Goal: Task Accomplishment & Management: Manage account settings

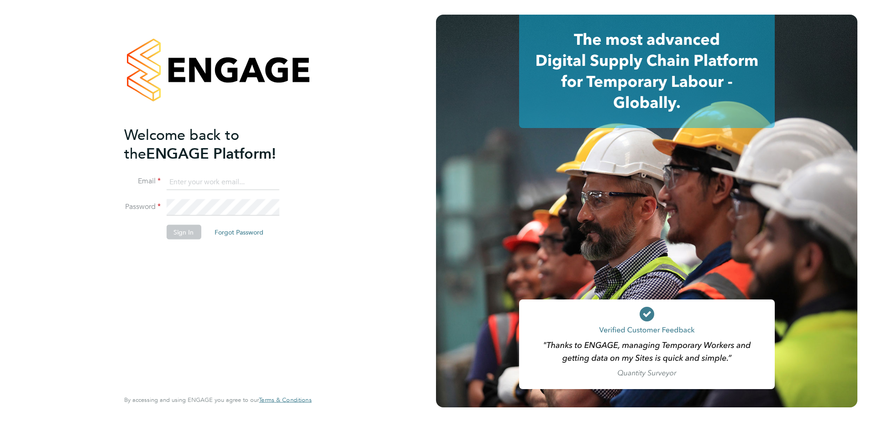
type input "kieran.ryder@abm.com"
click at [182, 230] on button "Sign In" at bounding box center [183, 231] width 35 height 15
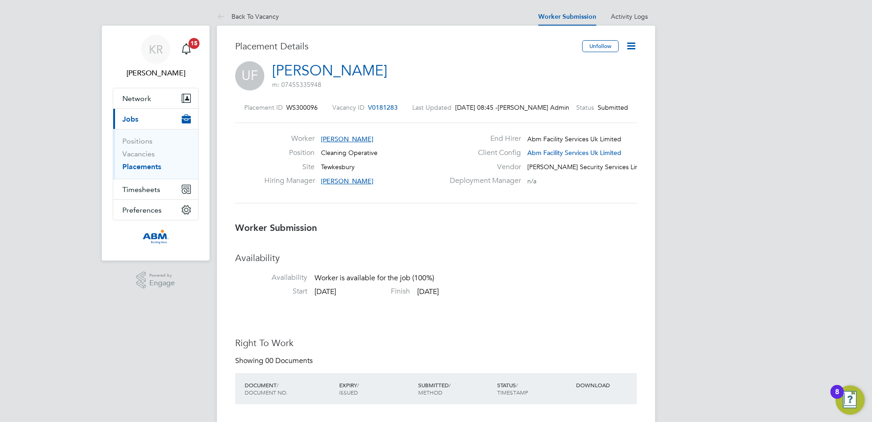
click at [636, 49] on icon at bounding box center [631, 45] width 11 height 11
click at [484, 76] on div "UF Umair Fazal m: 07455335948" at bounding box center [436, 76] width 402 height 31
click at [632, 47] on icon at bounding box center [631, 45] width 11 height 11
click at [385, 65] on div "UF Umair Fazal m: 07455335948" at bounding box center [436, 76] width 402 height 31
drag, startPoint x: 356, startPoint y: 68, endPoint x: 281, endPoint y: 73, distance: 75.1
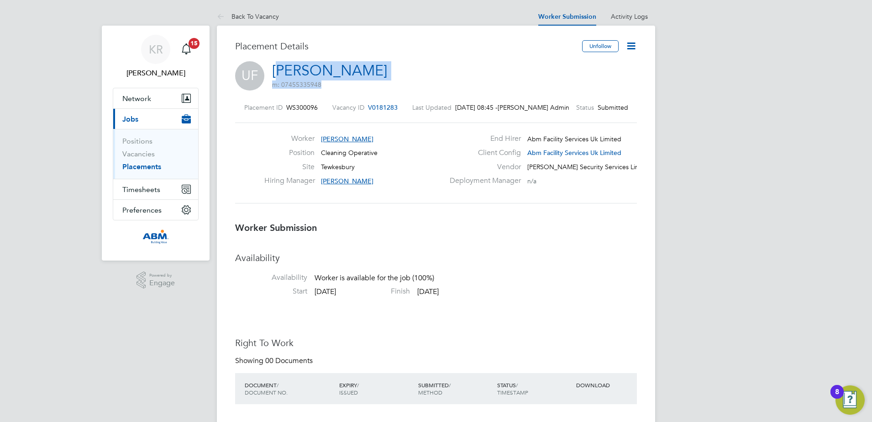
click at [281, 73] on div "UF Umair Fazal m: 07455335948" at bounding box center [436, 76] width 402 height 31
click at [329, 86] on span "m: 07455335948" at bounding box center [329, 84] width 115 height 8
drag, startPoint x: 322, startPoint y: 84, endPoint x: 270, endPoint y: 74, distance: 52.1
click at [270, 74] on div "UF Umair Fazal m: 07455335948" at bounding box center [436, 76] width 402 height 31
copy h2 "Umair Fazal m: 07455335948"
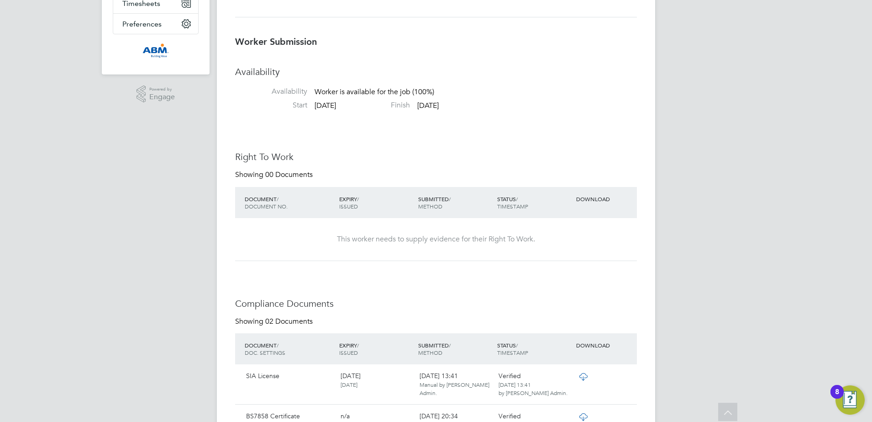
scroll to position [228, 0]
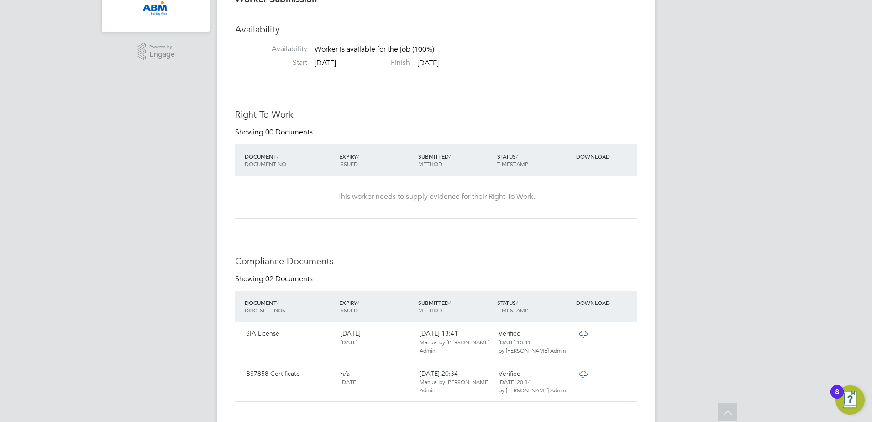
click at [582, 334] on icon at bounding box center [583, 333] width 11 height 7
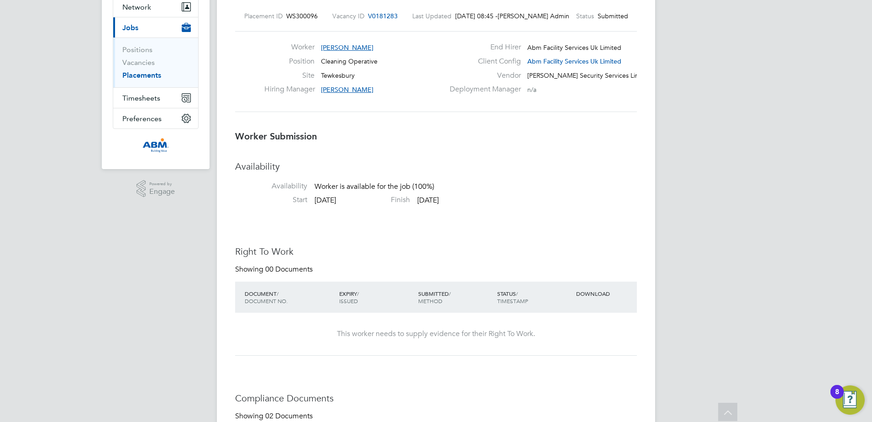
scroll to position [0, 0]
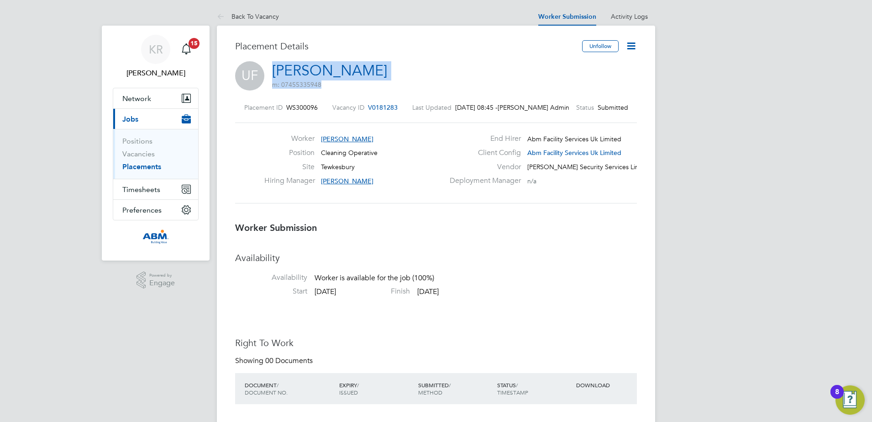
click at [632, 47] on icon at bounding box center [631, 45] width 11 height 11
click at [560, 83] on li "Offer" at bounding box center [593, 85] width 84 height 13
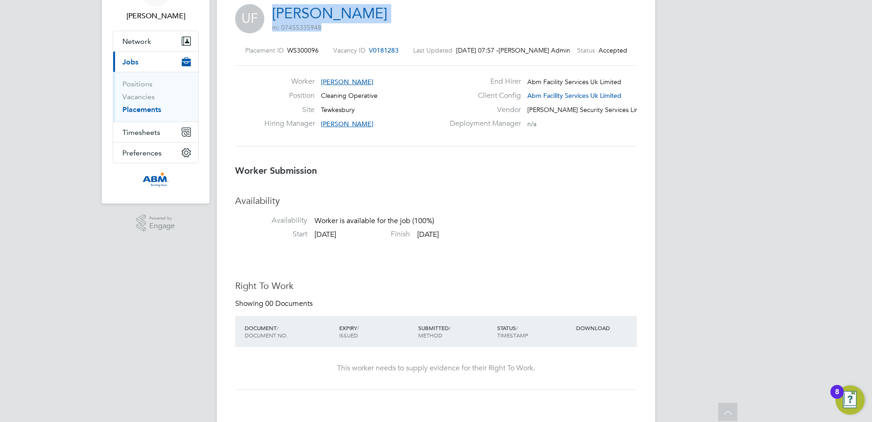
click at [150, 109] on link "Placements" at bounding box center [141, 109] width 39 height 9
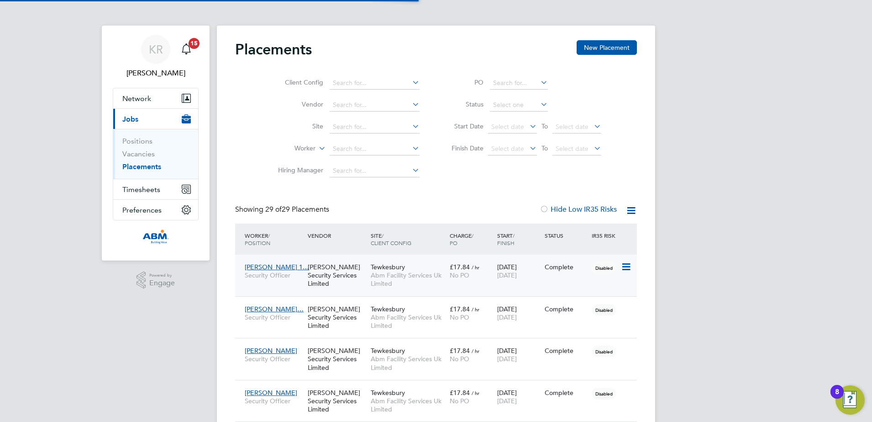
scroll to position [5, 5]
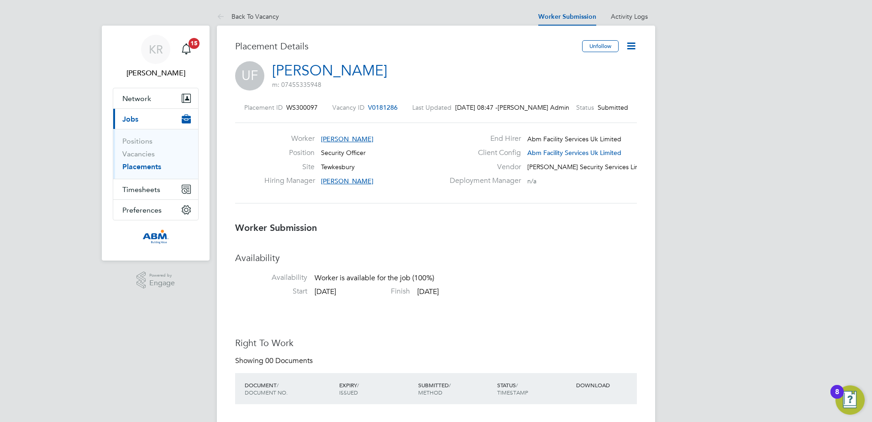
click at [634, 46] on icon at bounding box center [631, 45] width 11 height 11
click at [562, 84] on li "Offer" at bounding box center [593, 85] width 84 height 13
click at [630, 47] on icon at bounding box center [631, 45] width 11 height 11
click at [561, 83] on li "Offer" at bounding box center [593, 85] width 84 height 13
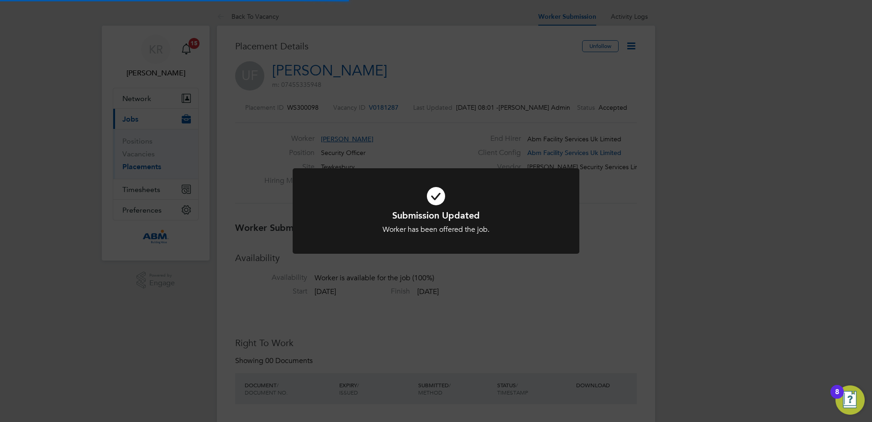
scroll to position [27, 64]
click at [601, 286] on div "Submission Updated Worker has been offered the job. Cancel Okay" at bounding box center [436, 211] width 872 height 422
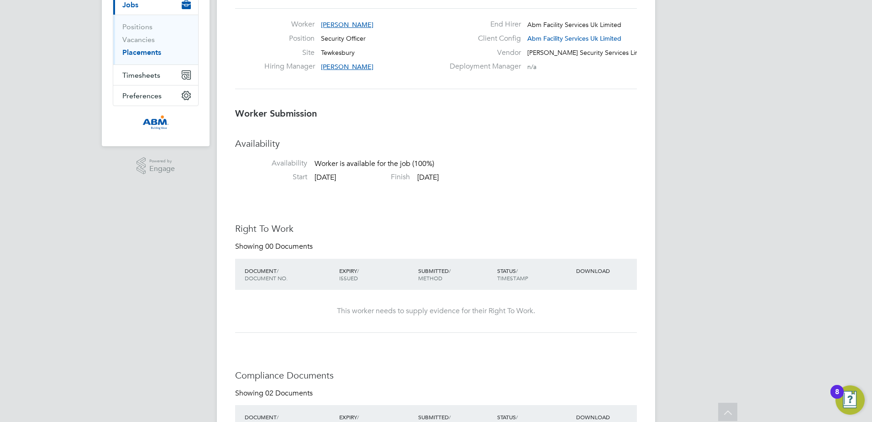
scroll to position [76, 0]
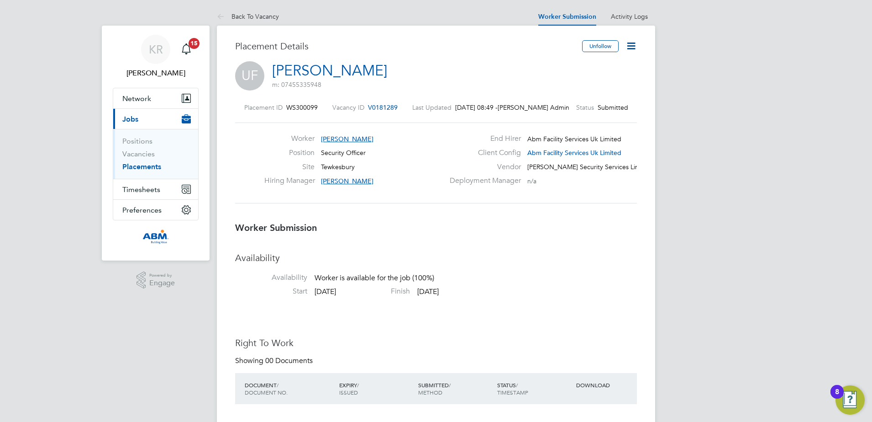
click at [631, 47] on icon at bounding box center [631, 45] width 11 height 11
click at [559, 84] on li "Offer" at bounding box center [593, 85] width 84 height 13
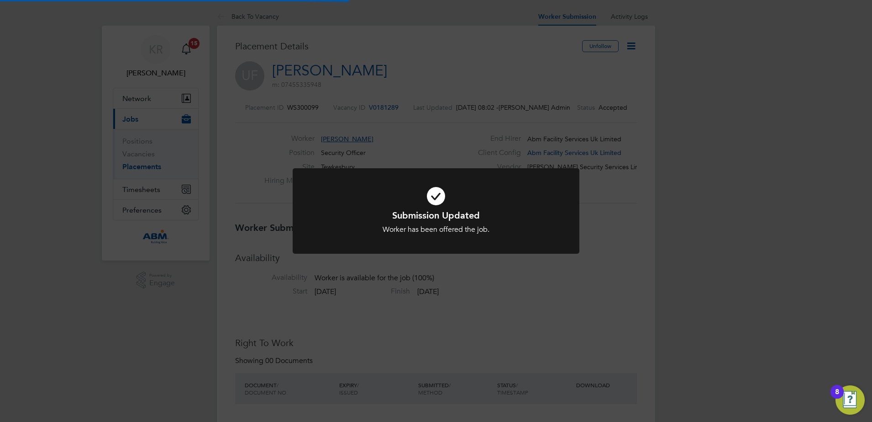
scroll to position [27, 64]
click at [647, 228] on div "Submission Updated Worker has been offered the job. Cancel Okay" at bounding box center [436, 211] width 872 height 422
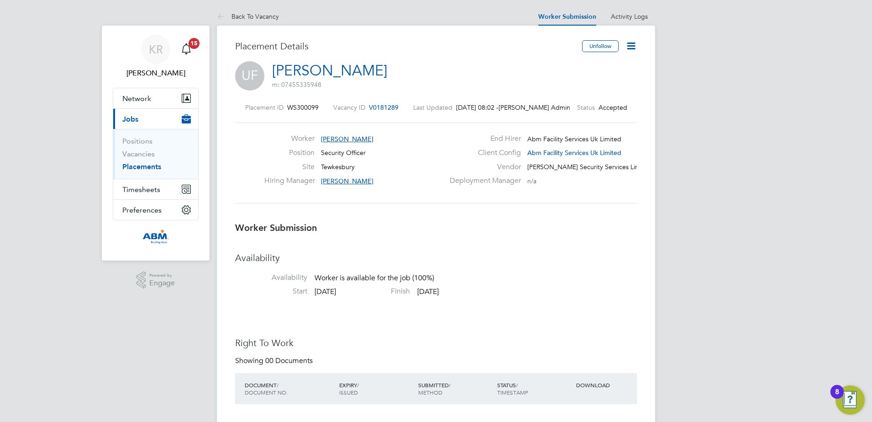
click at [146, 165] on link "Placements" at bounding box center [141, 166] width 39 height 9
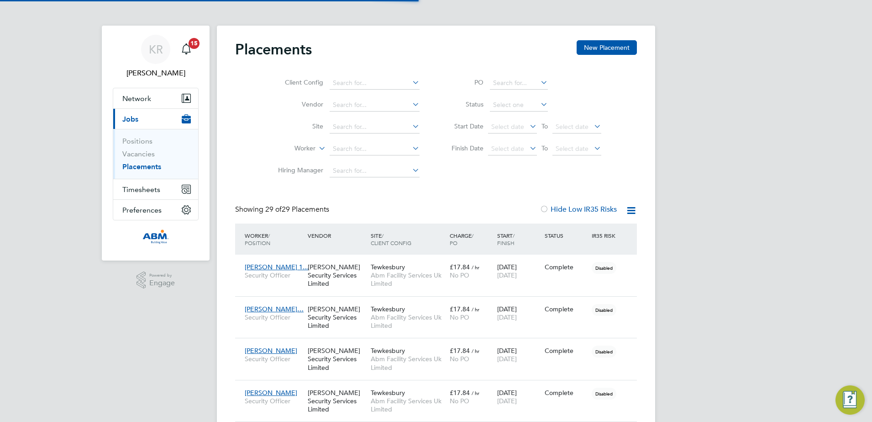
scroll to position [26, 63]
click at [133, 120] on span "Jobs" at bounding box center [130, 119] width 16 height 9
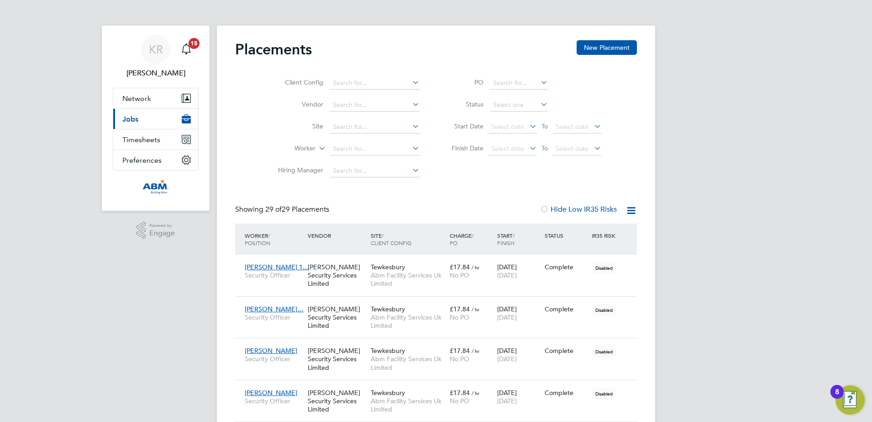
click at [133, 120] on span "Jobs" at bounding box center [130, 119] width 16 height 9
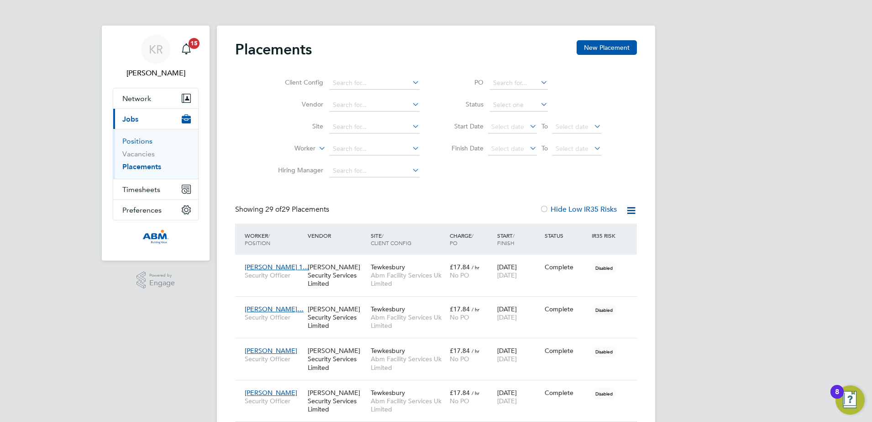
click at [135, 142] on link "Positions" at bounding box center [137, 141] width 30 height 9
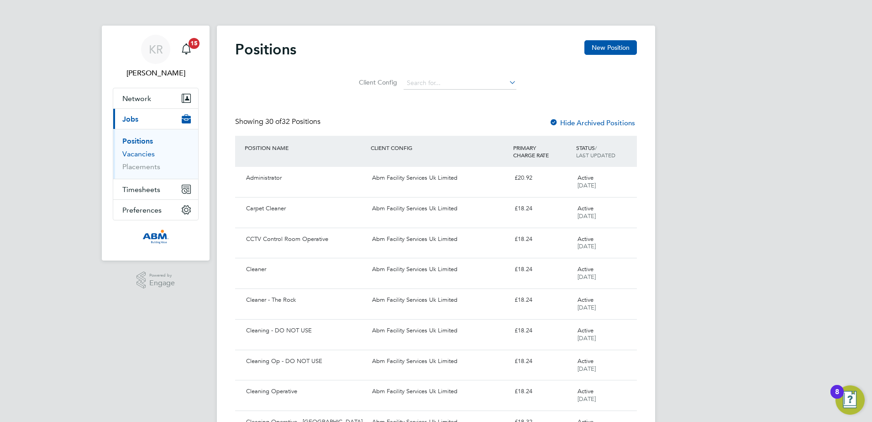
click at [139, 154] on link "Vacancies" at bounding box center [138, 153] width 32 height 9
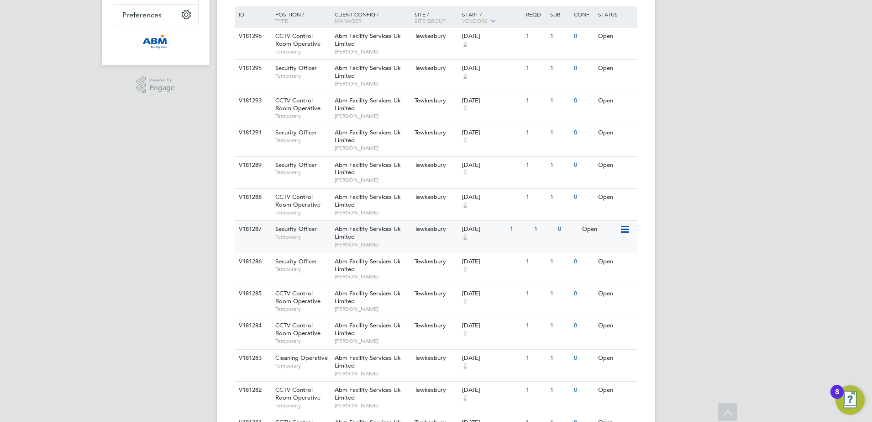
click at [628, 225] on icon at bounding box center [624, 229] width 9 height 11
click at [597, 250] on li "View Details" at bounding box center [601, 250] width 53 height 13
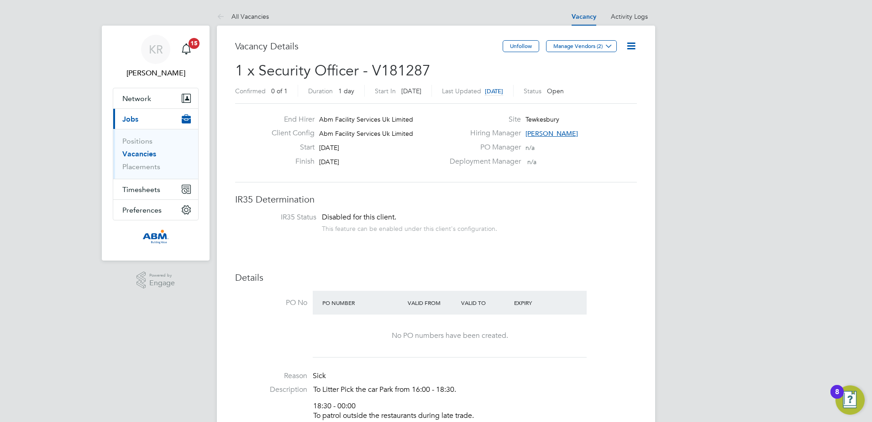
click at [630, 48] on icon at bounding box center [631, 45] width 11 height 11
click at [614, 67] on li "Edit Vacancy" at bounding box center [609, 67] width 53 height 13
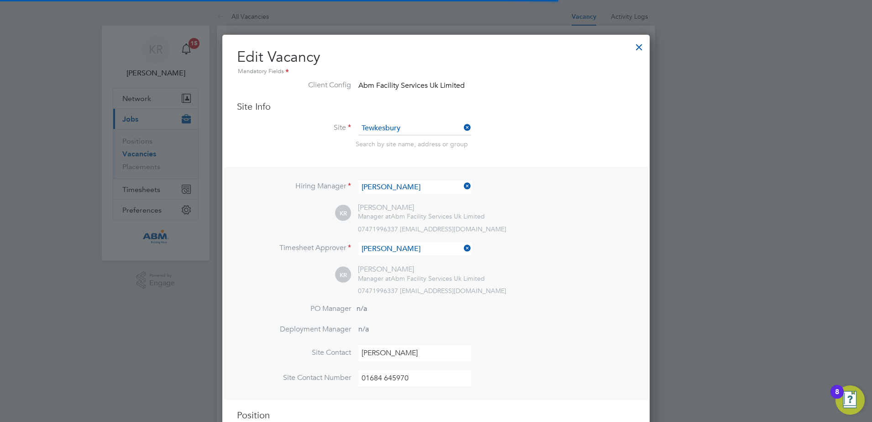
scroll to position [27, 48]
click at [636, 42] on div at bounding box center [639, 45] width 16 height 16
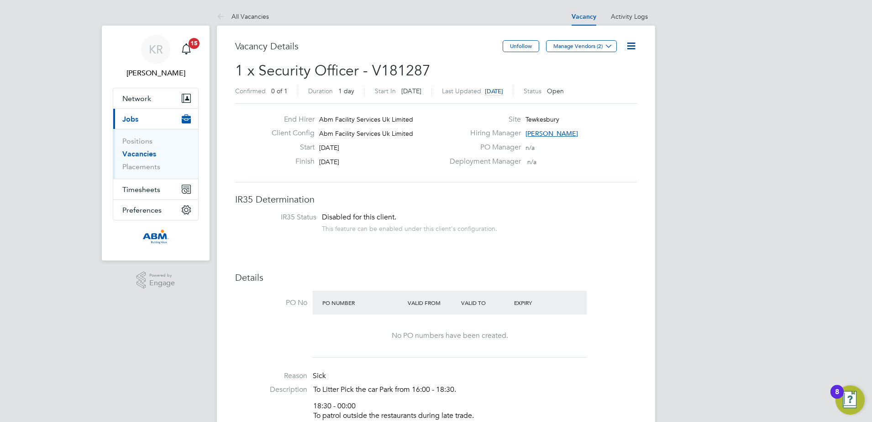
click at [631, 45] on icon at bounding box center [631, 45] width 11 height 11
click at [623, 83] on li "Update Status" at bounding box center [609, 80] width 53 height 13
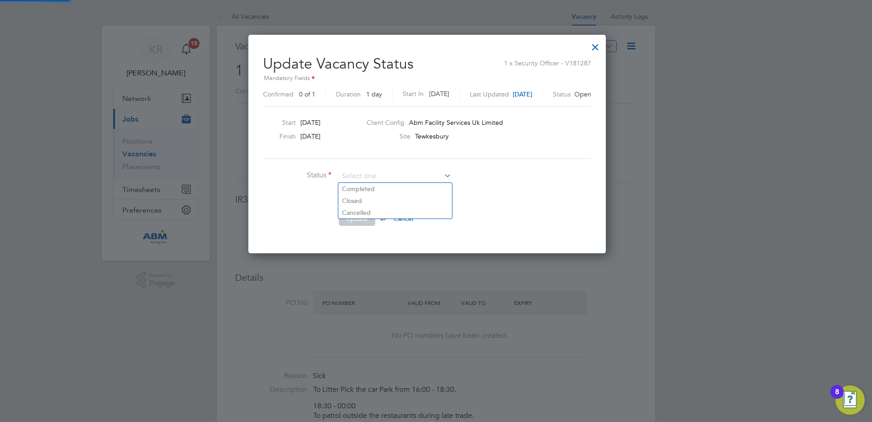
scroll to position [218, 375]
click at [369, 207] on li "Cancelled" at bounding box center [395, 212] width 114 height 12
type input "Cancelled"
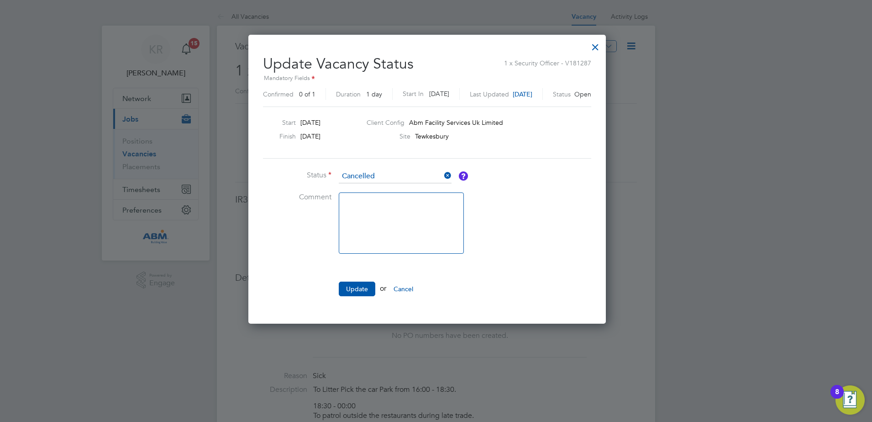
scroll to position [288, 375]
click at [369, 207] on textarea at bounding box center [401, 222] width 125 height 61
type textarea "covered internally"
click at [350, 286] on button "Update" at bounding box center [357, 288] width 37 height 15
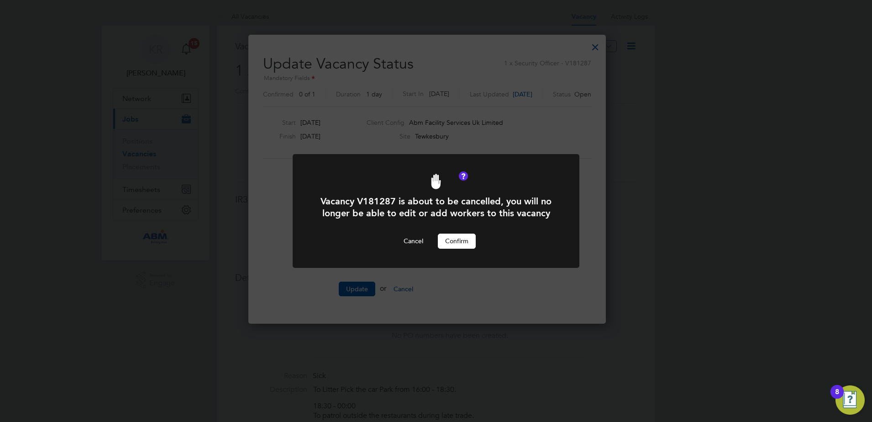
click at [453, 241] on button "Confirm" at bounding box center [457, 240] width 38 height 15
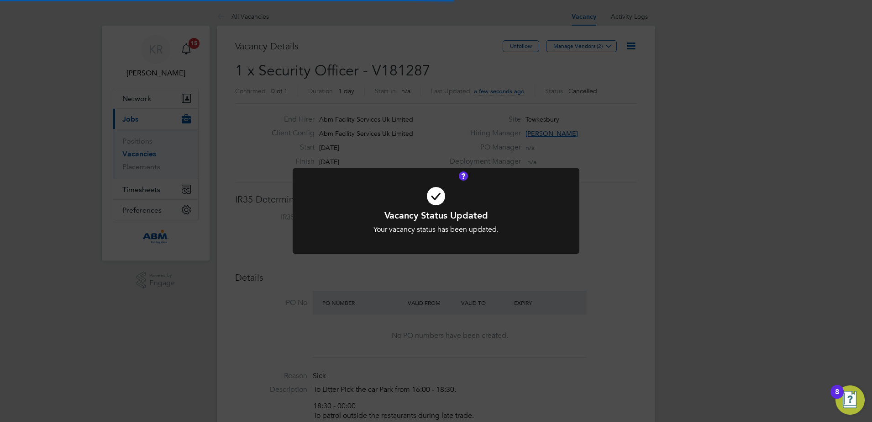
scroll to position [5, 5]
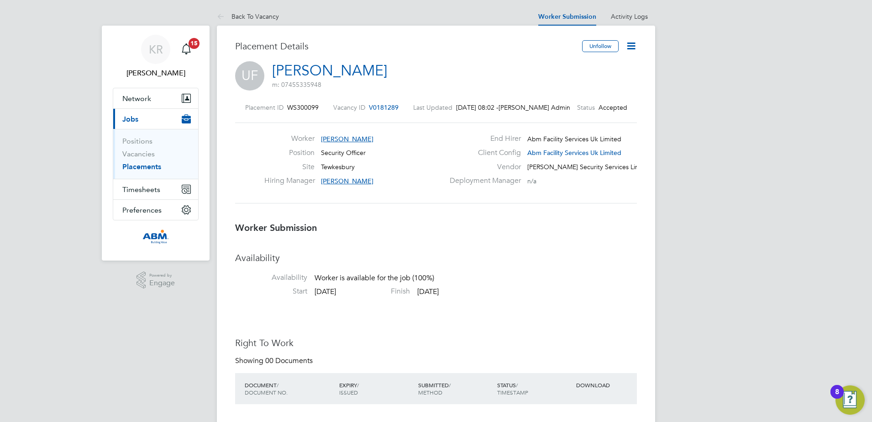
click at [630, 49] on icon at bounding box center [631, 45] width 11 height 11
click at [633, 46] on icon at bounding box center [631, 45] width 11 height 11
click at [561, 83] on li "Offer" at bounding box center [593, 85] width 84 height 13
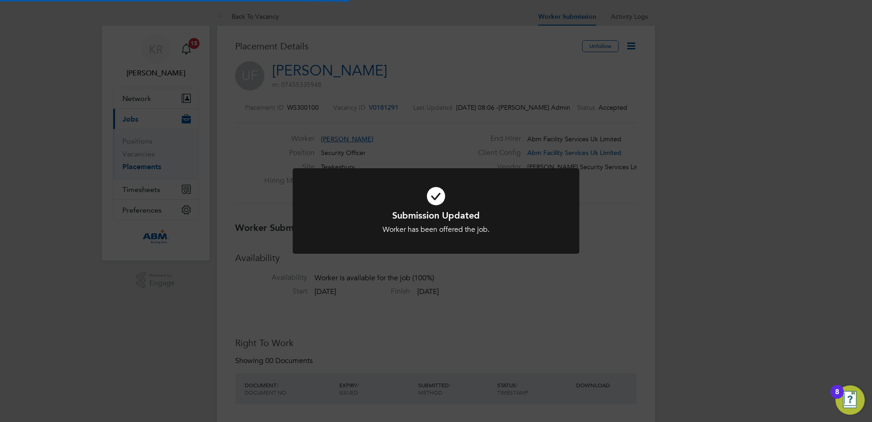
scroll to position [27, 64]
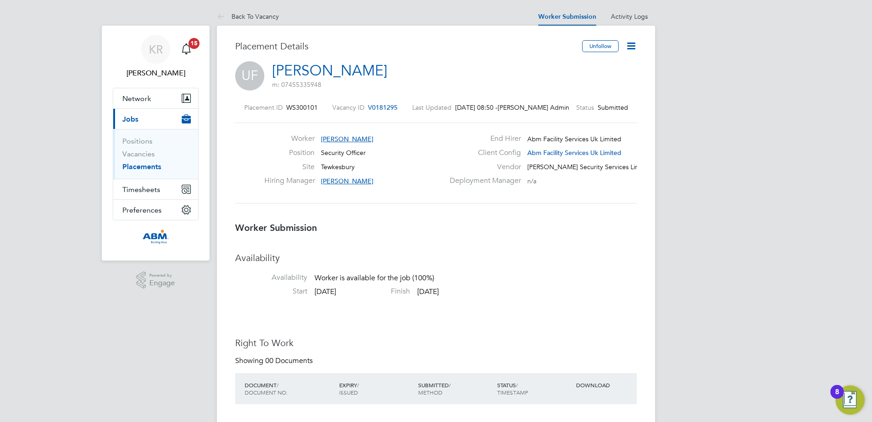
click at [634, 49] on icon at bounding box center [631, 45] width 11 height 11
click at [563, 85] on li "Offer" at bounding box center [593, 85] width 84 height 13
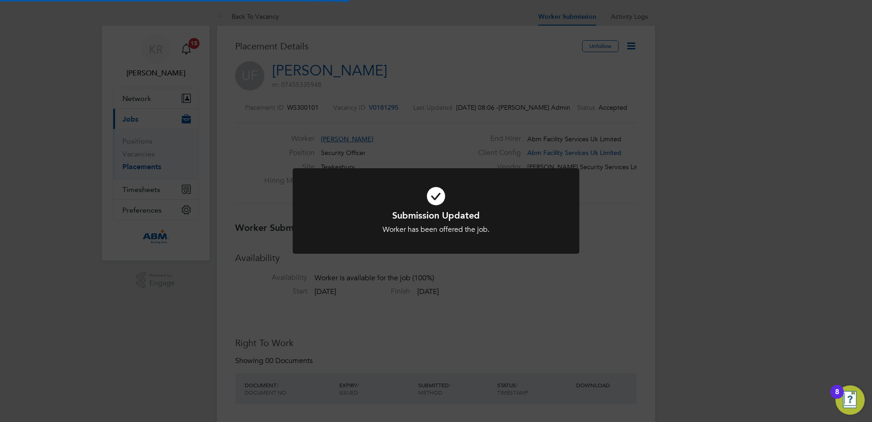
scroll to position [27, 64]
click at [509, 111] on div "Submission Updated Worker has been offered the job. Cancel Okay" at bounding box center [436, 211] width 872 height 422
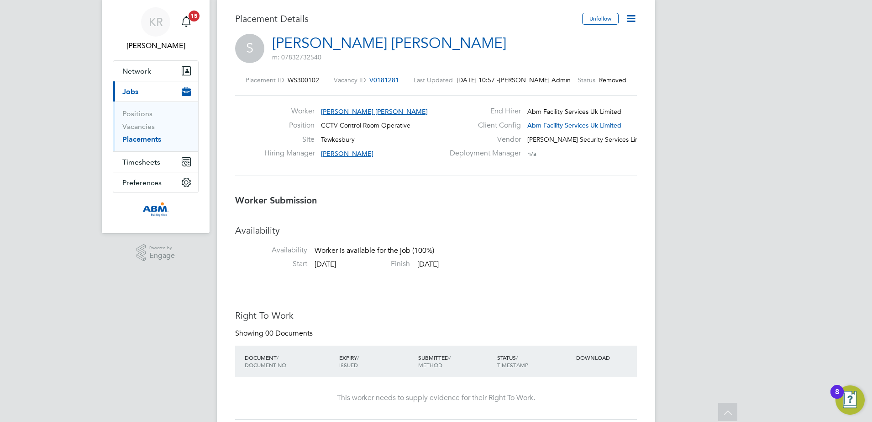
scroll to position [2, 0]
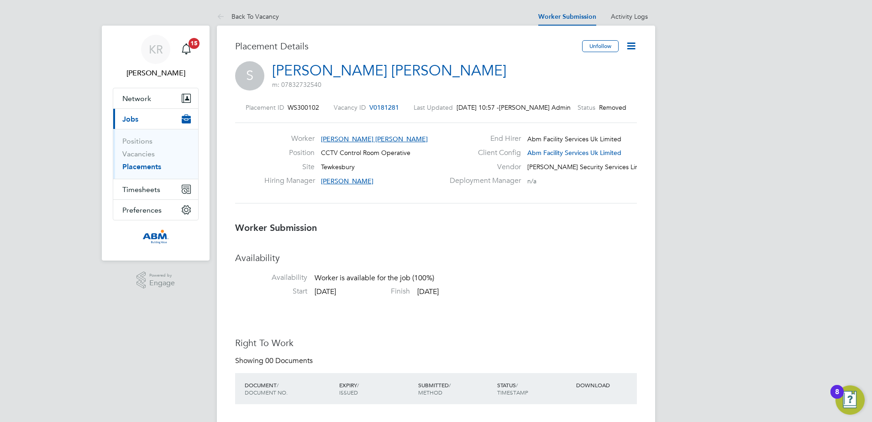
drag, startPoint x: 415, startPoint y: 135, endPoint x: 330, endPoint y: 135, distance: 84.5
click at [330, 135] on div "Worker Syed Muhammad Irfan Shah" at bounding box center [354, 141] width 180 height 14
click at [635, 42] on icon at bounding box center [631, 45] width 11 height 11
click at [530, 86] on div "S [PERSON_NAME] [PERSON_NAME] m: 07832732540" at bounding box center [436, 76] width 402 height 31
click at [631, 45] on icon at bounding box center [631, 45] width 11 height 11
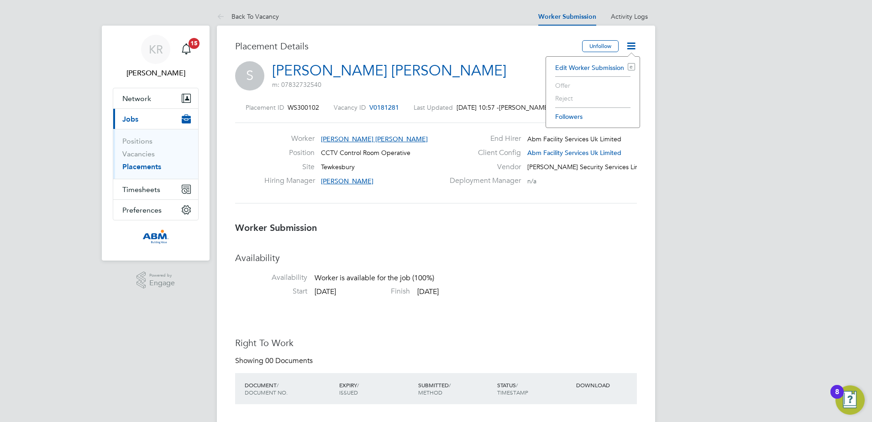
click at [497, 61] on div "S [PERSON_NAME] [PERSON_NAME] m: 07832732540" at bounding box center [436, 76] width 402 height 31
click at [630, 48] on icon at bounding box center [631, 45] width 11 height 11
click at [484, 51] on h3 "Placement Details" at bounding box center [405, 46] width 340 height 12
drag, startPoint x: 411, startPoint y: 138, endPoint x: 339, endPoint y: 138, distance: 71.7
click at [339, 138] on div "Worker Syed Muhammad Irfan Shah" at bounding box center [354, 141] width 180 height 14
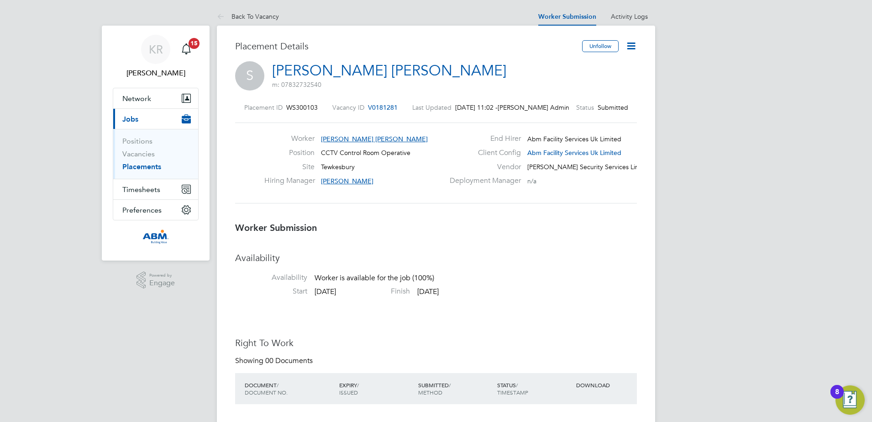
click at [337, 141] on span "[PERSON_NAME] [PERSON_NAME]" at bounding box center [374, 139] width 107 height 8
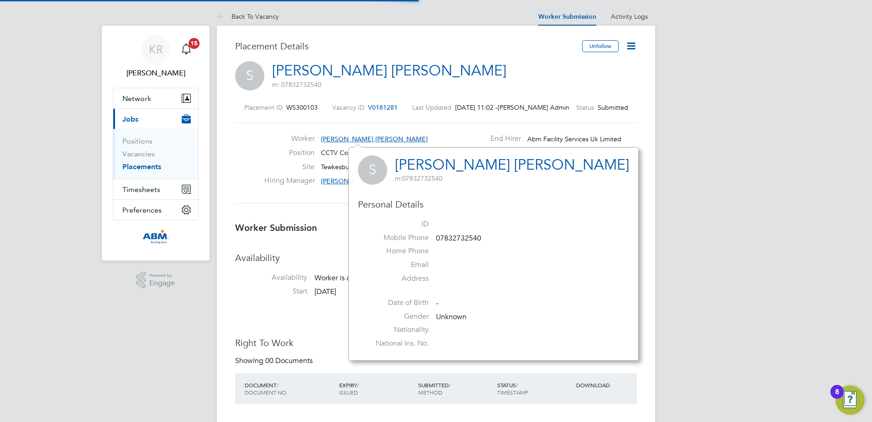
scroll to position [5, 5]
click at [453, 129] on div "Worker Syed Muhammad Irfan Shah Position CCTV Control Room Operative Site Tewke…" at bounding box center [436, 162] width 402 height 81
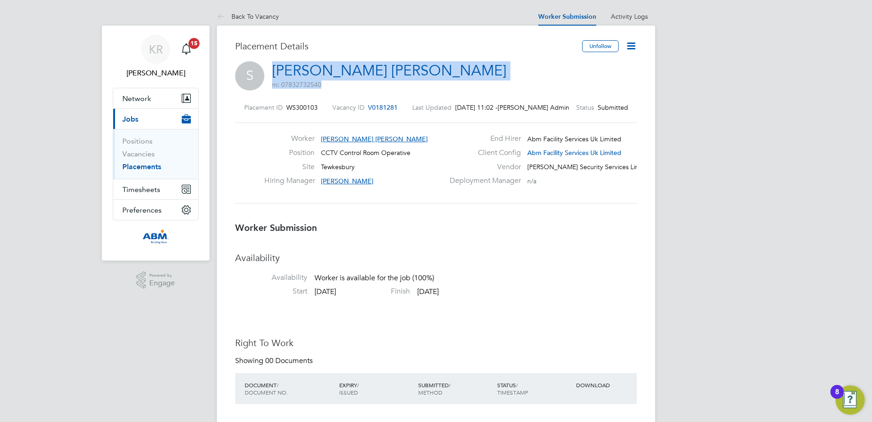
drag, startPoint x: 331, startPoint y: 84, endPoint x: 271, endPoint y: 75, distance: 60.6
click at [271, 75] on div "S Syed Muhammad Irfan Shah m: 07832732540" at bounding box center [436, 76] width 402 height 31
copy h2 "Syed Muhammad Irfan Shah m: 07832732540"
click at [630, 48] on icon at bounding box center [631, 45] width 11 height 11
click at [562, 84] on li "Offer" at bounding box center [593, 85] width 84 height 13
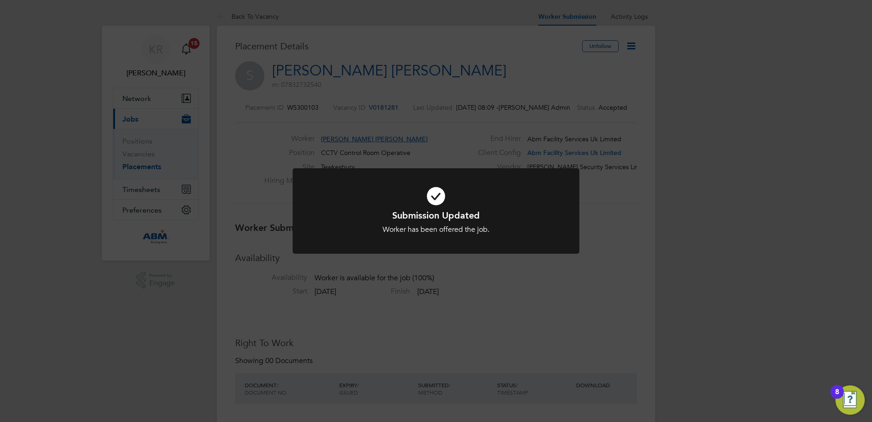
click at [576, 296] on div "Submission Updated Worker has been offered the job. Cancel Okay" at bounding box center [436, 211] width 872 height 422
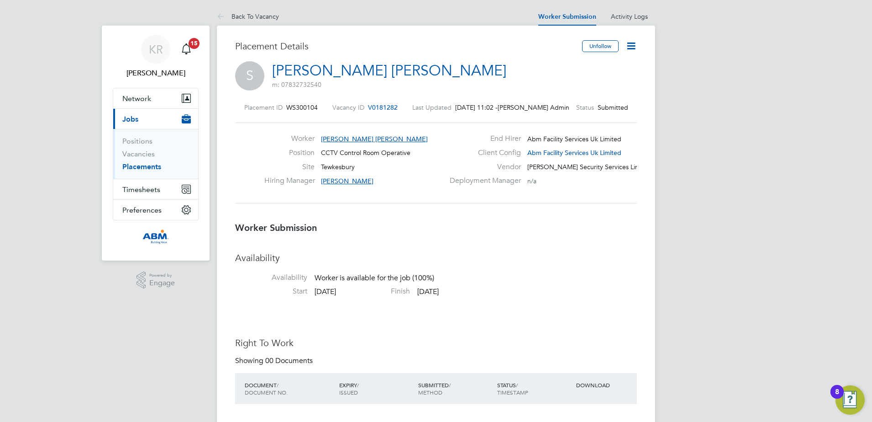
click at [632, 47] on icon at bounding box center [631, 45] width 11 height 11
click at [564, 85] on li "Offer" at bounding box center [593, 85] width 84 height 13
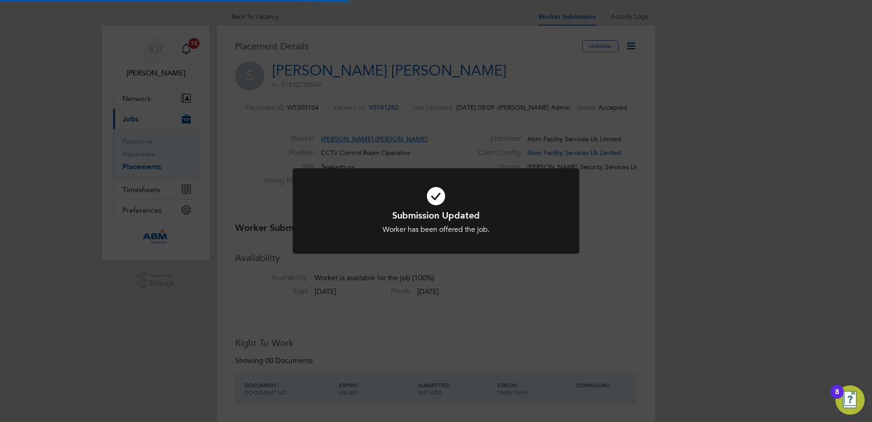
scroll to position [27, 64]
click at [551, 305] on div "Submission Updated Worker has been offered the job. Cancel Okay" at bounding box center [436, 211] width 872 height 422
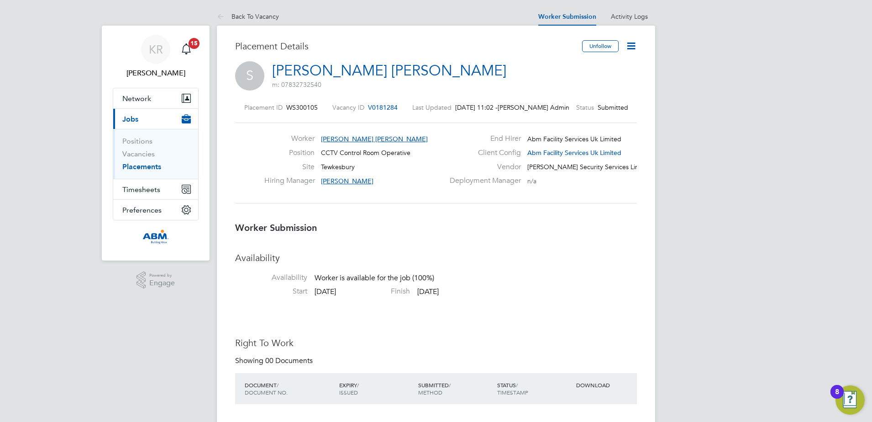
click at [630, 46] on icon at bounding box center [631, 45] width 11 height 11
click at [563, 85] on li "Offer" at bounding box center [593, 85] width 84 height 13
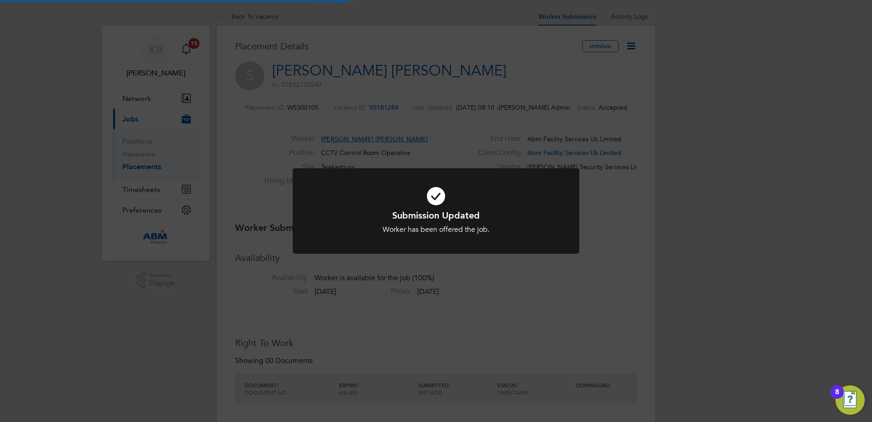
scroll to position [27, 64]
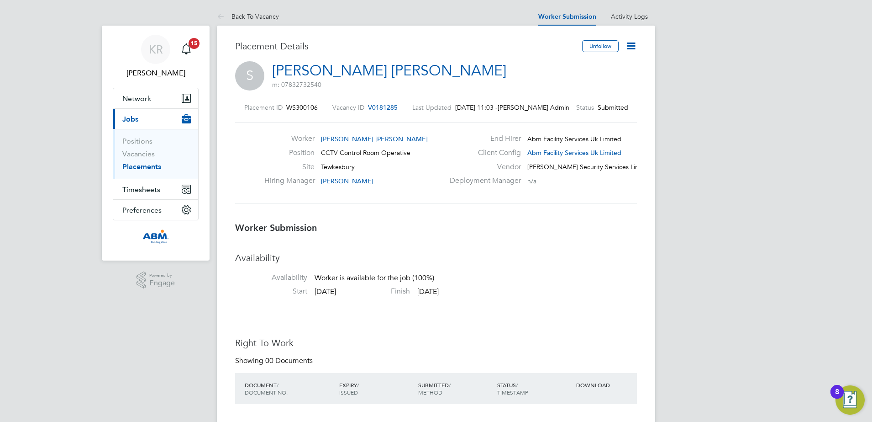
click at [632, 50] on icon at bounding box center [631, 45] width 11 height 11
click at [564, 84] on li "Offer" at bounding box center [593, 85] width 84 height 13
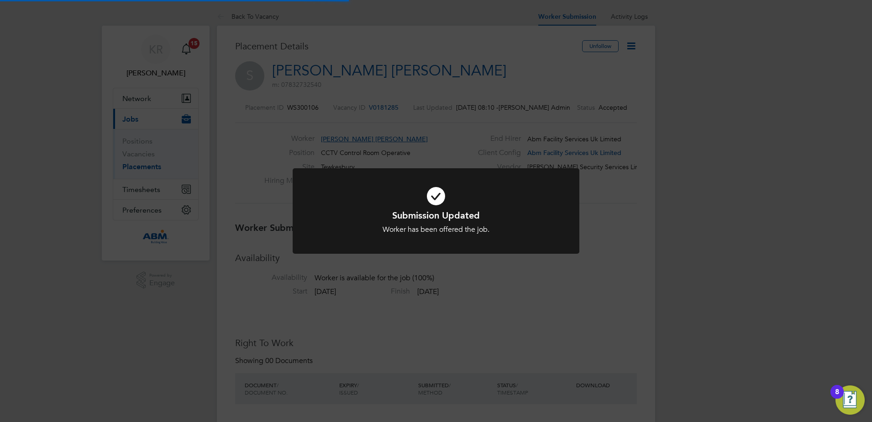
scroll to position [27, 64]
click at [572, 288] on div "Submission Updated Worker has been offered the job. Cancel Okay" at bounding box center [436, 211] width 872 height 422
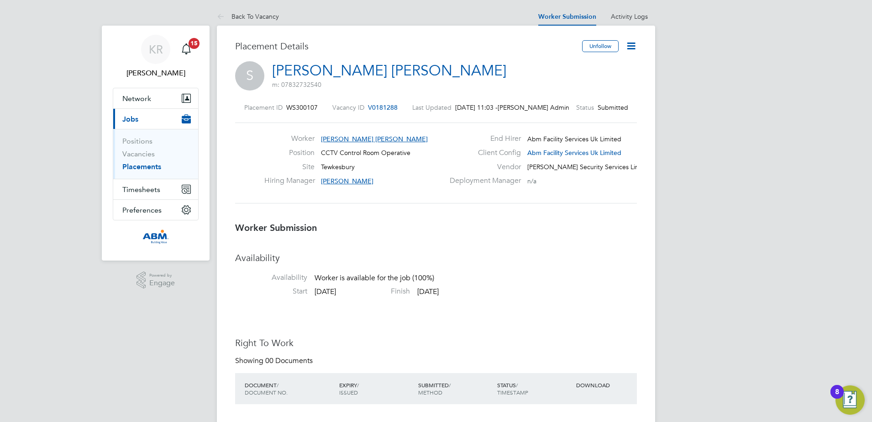
click at [634, 47] on icon at bounding box center [631, 45] width 11 height 11
click at [573, 86] on li "Offer" at bounding box center [593, 85] width 84 height 13
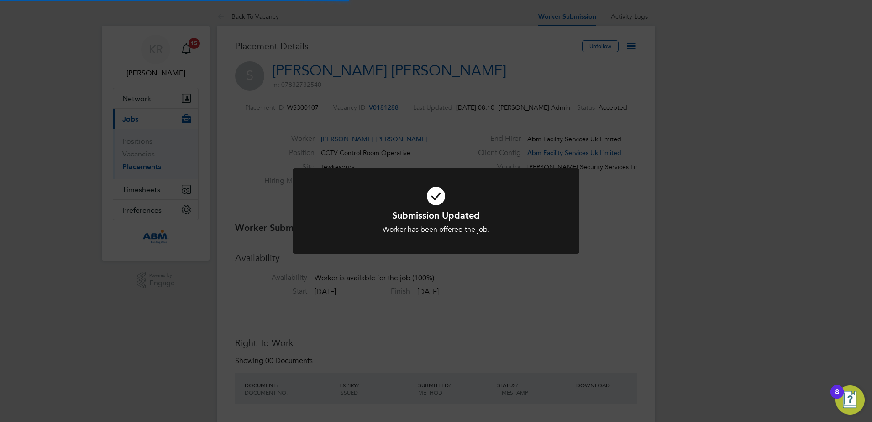
scroll to position [27, 64]
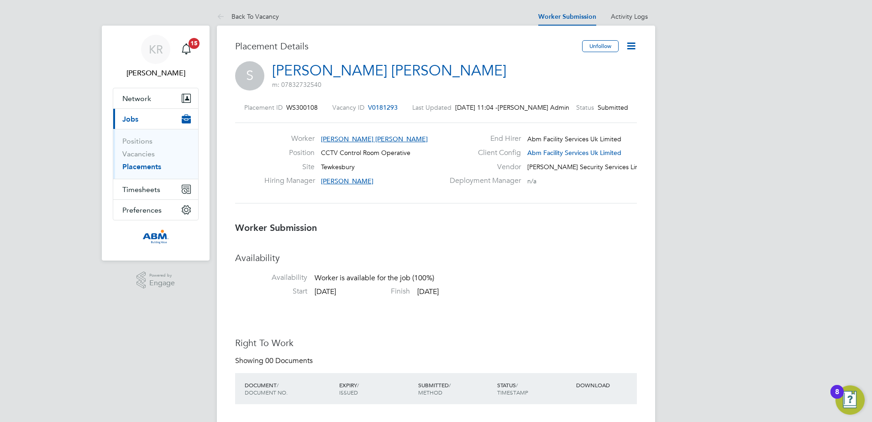
click at [633, 44] on icon at bounding box center [631, 45] width 11 height 11
click at [562, 84] on li "Offer" at bounding box center [593, 85] width 84 height 13
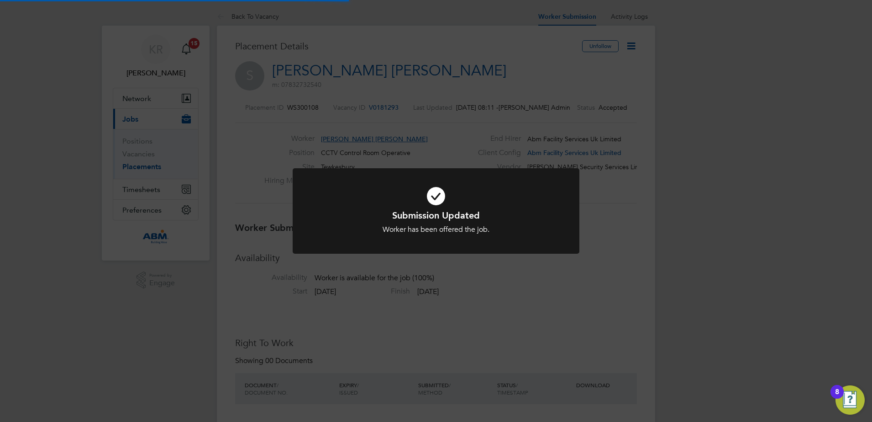
scroll to position [27, 64]
